Goal: Task Accomplishment & Management: Manage account settings

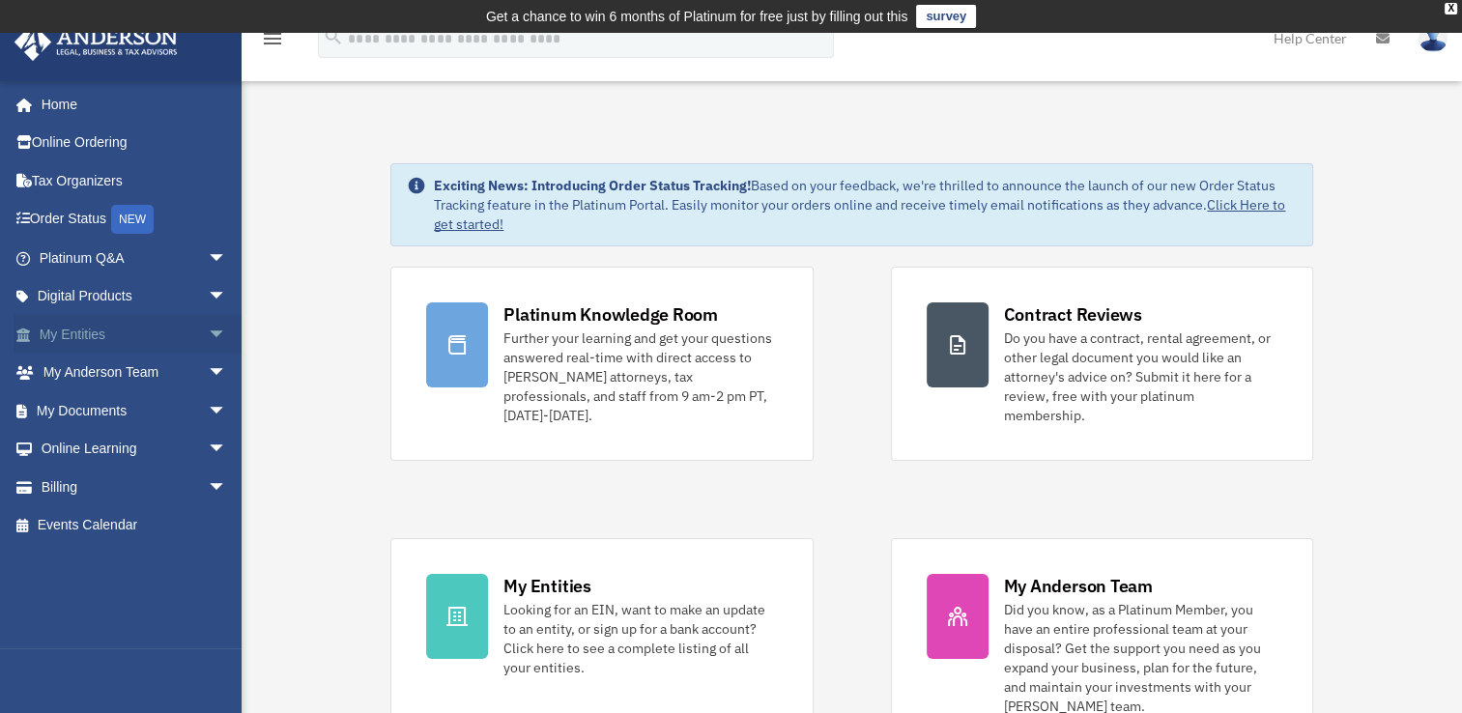
click at [208, 334] on span "arrow_drop_down" at bounding box center [227, 335] width 39 height 40
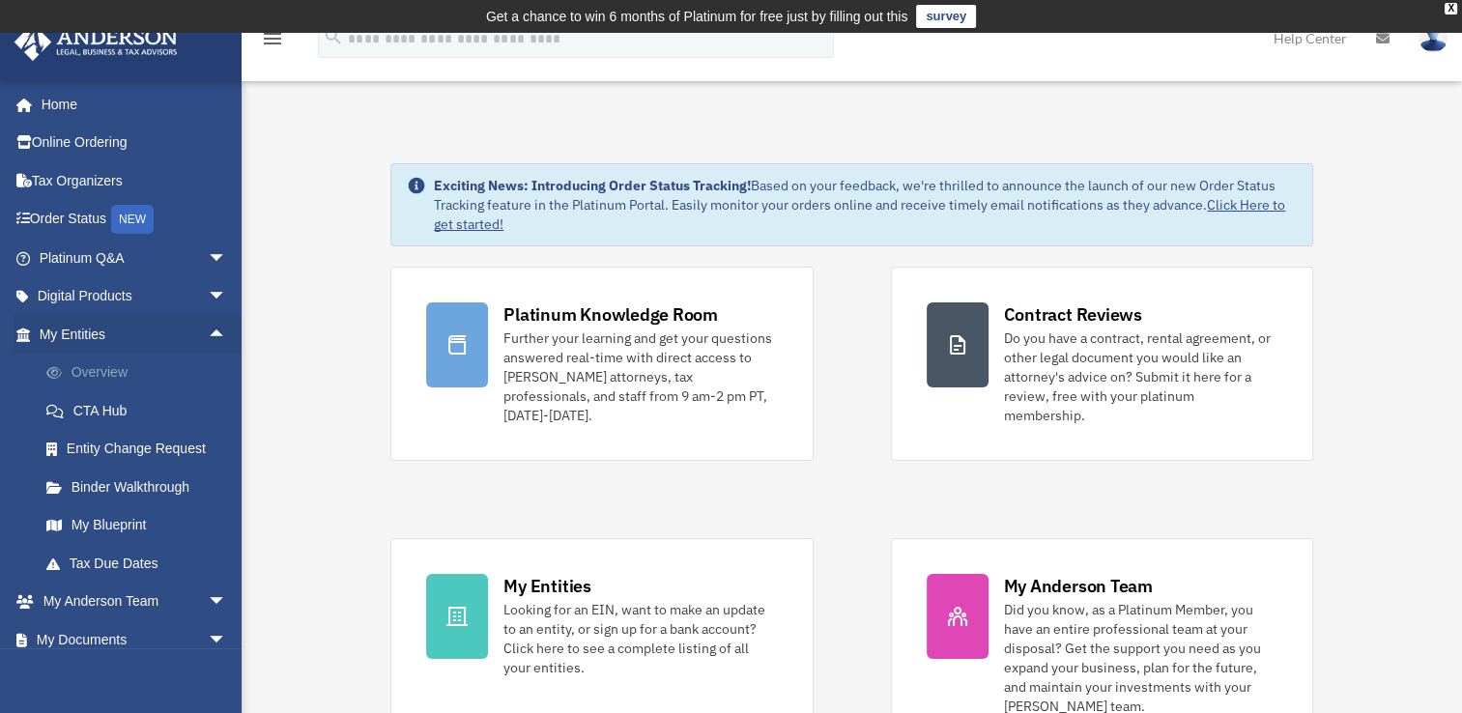
click at [102, 377] on link "Overview" at bounding box center [141, 373] width 229 height 39
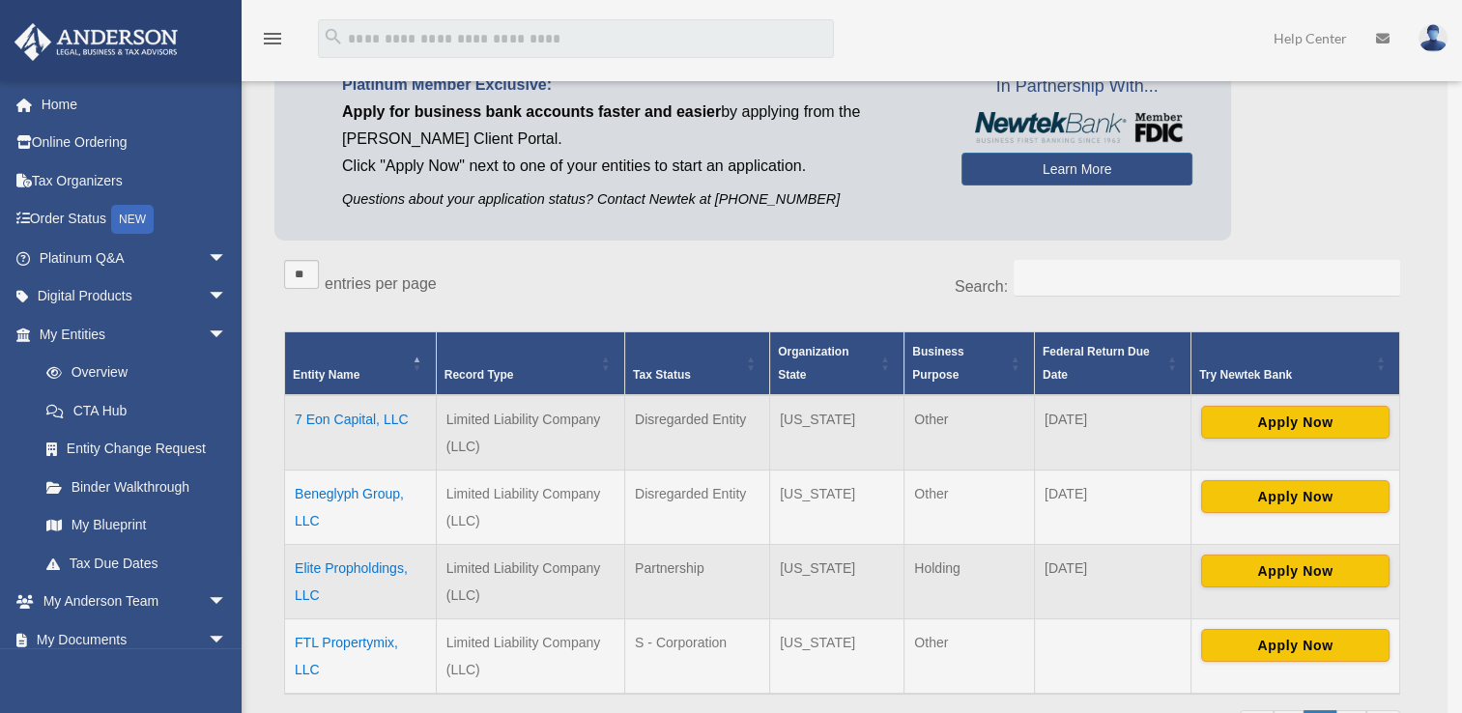
scroll to position [266, 0]
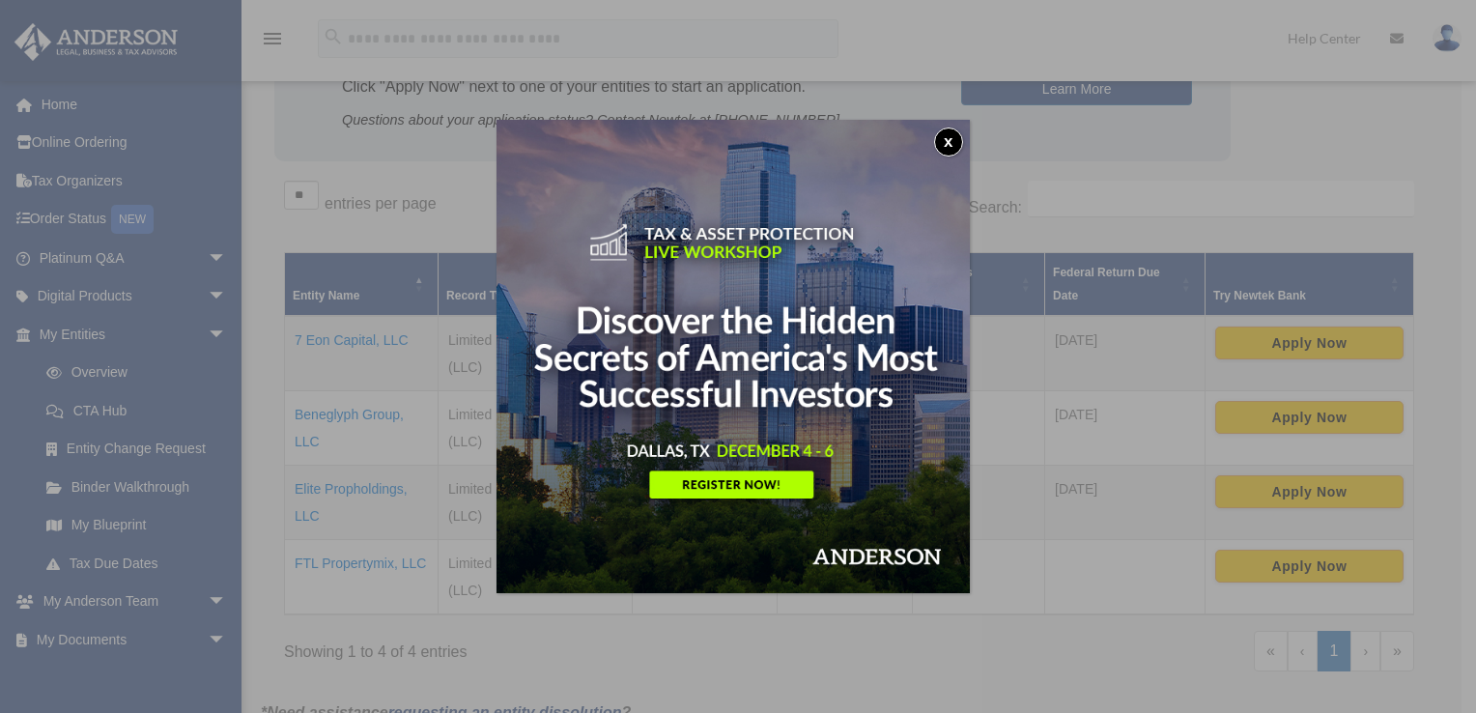
click at [951, 143] on button "x" at bounding box center [948, 142] width 29 height 29
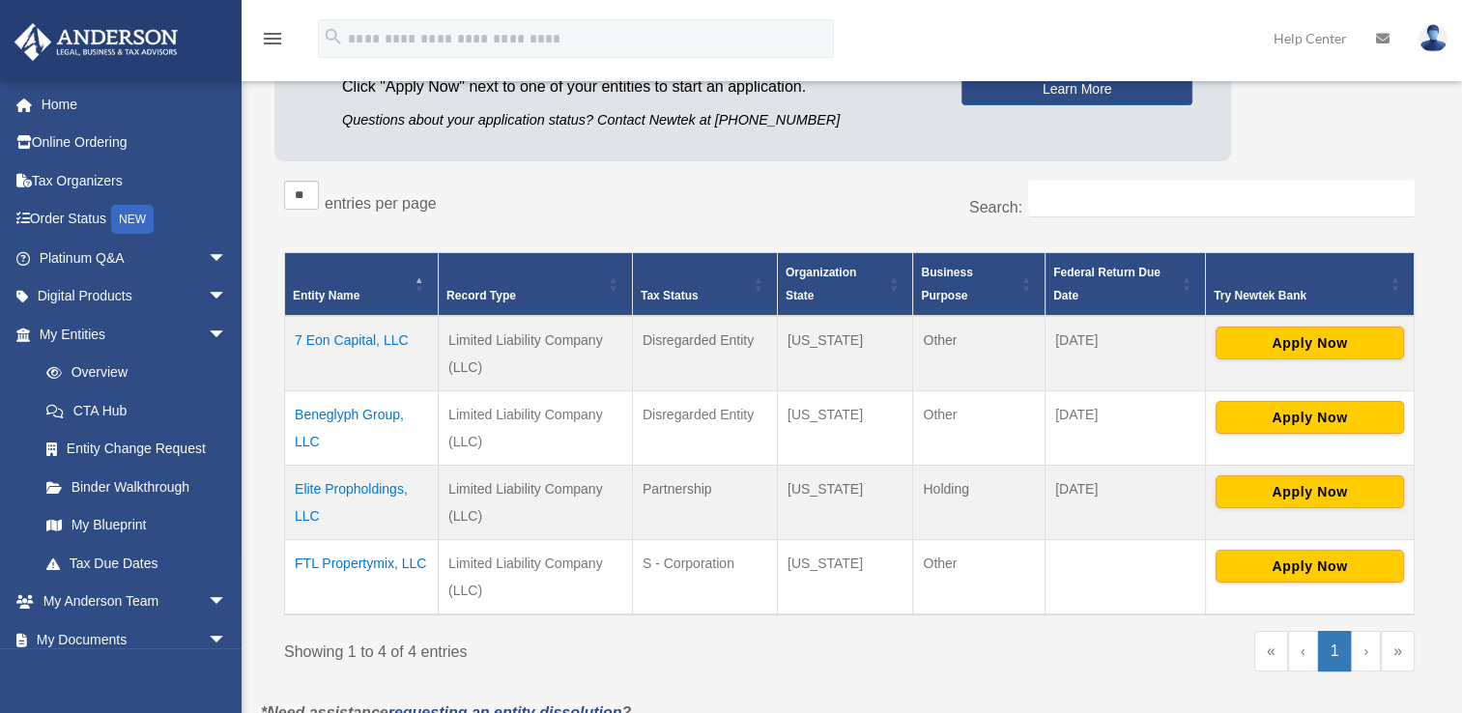
click at [1426, 44] on img at bounding box center [1432, 38] width 29 height 28
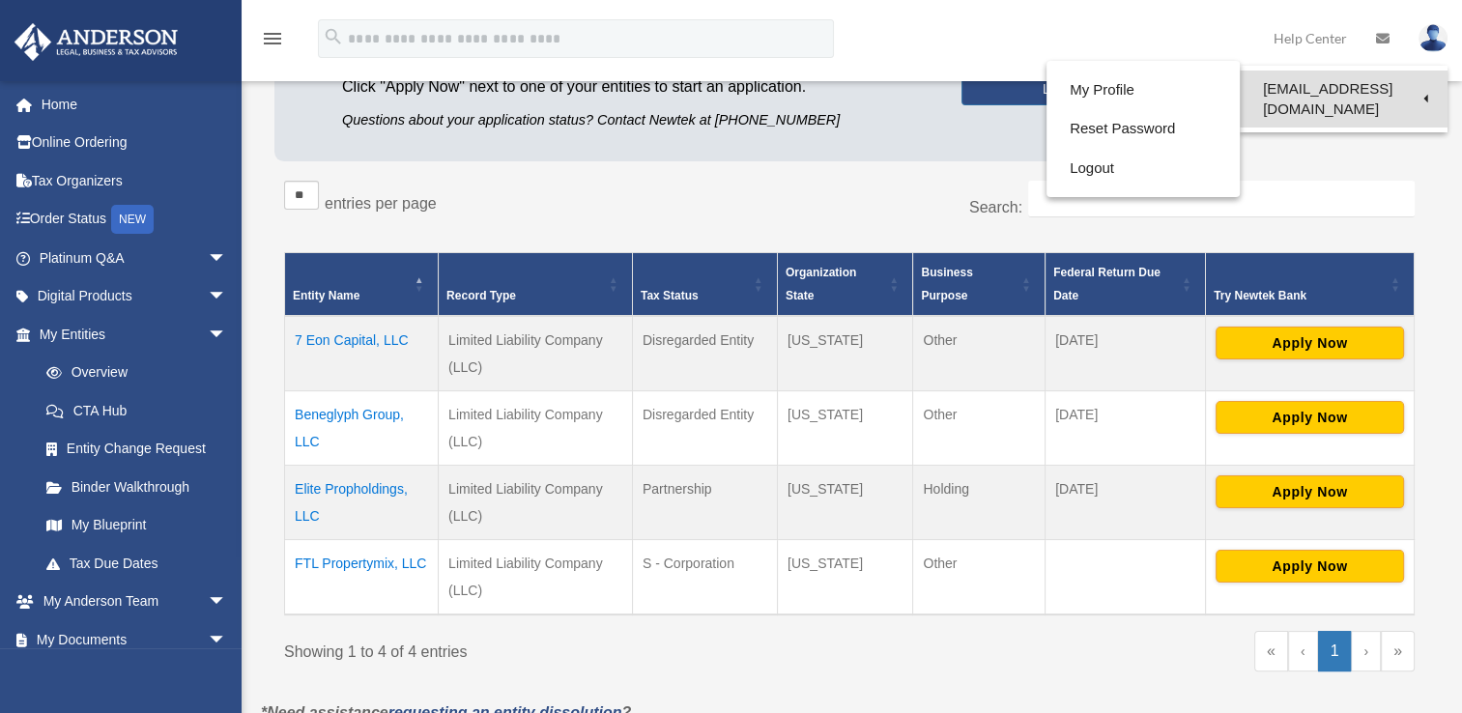
click at [1391, 87] on link "[EMAIL_ADDRESS][DOMAIN_NAME]" at bounding box center [1343, 99] width 208 height 57
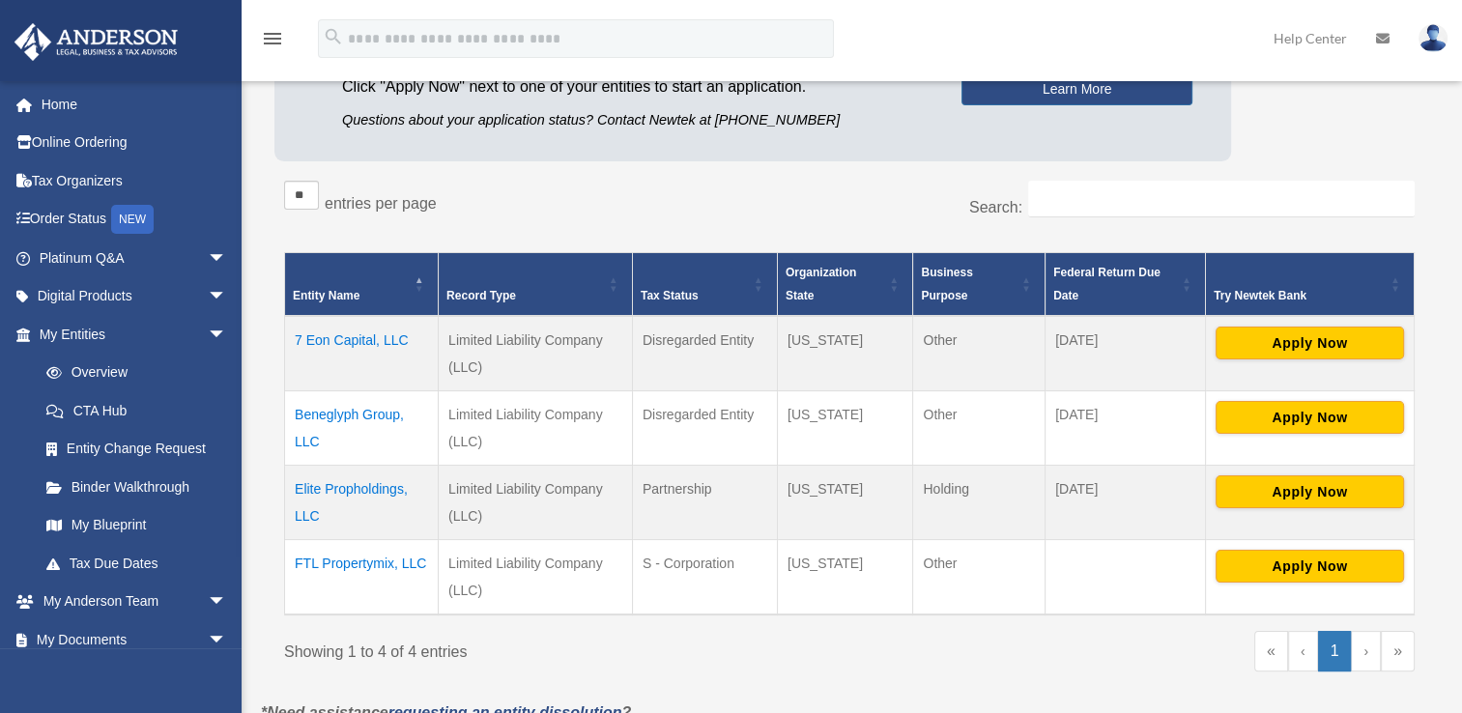
click at [1431, 39] on img at bounding box center [1432, 38] width 29 height 28
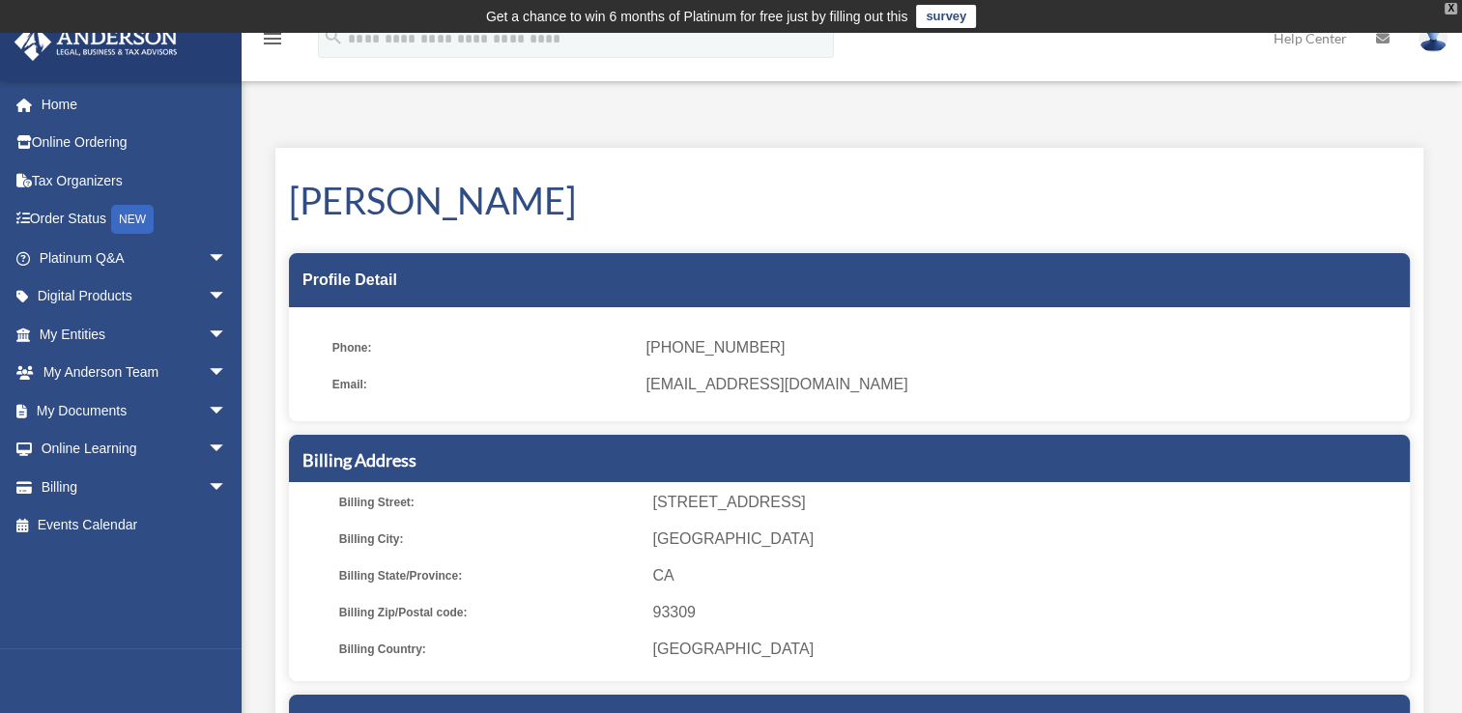
click at [1451, 4] on div "X" at bounding box center [1450, 9] width 13 height 12
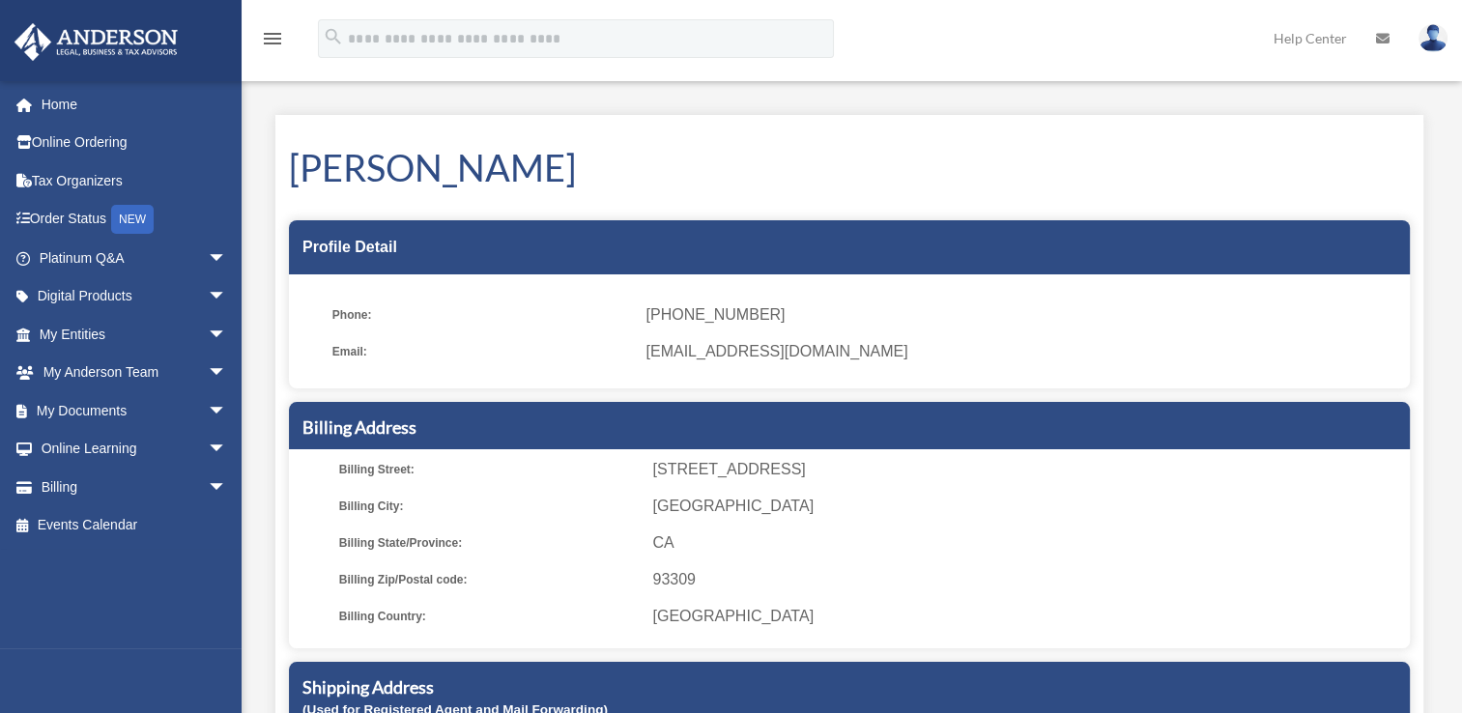
click at [1434, 44] on img at bounding box center [1432, 38] width 29 height 28
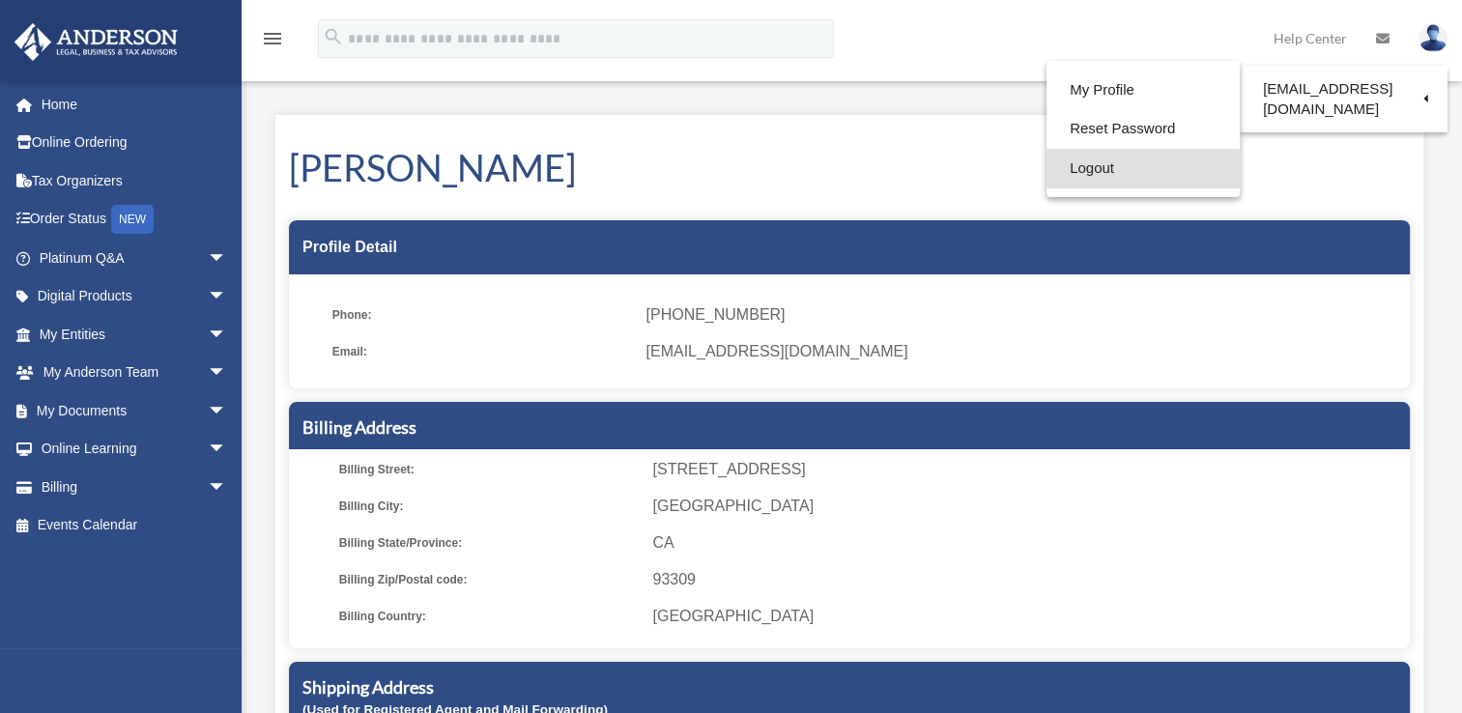
click at [1123, 159] on link "Logout" at bounding box center [1142, 169] width 193 height 40
